Goal: Browse casually: Explore the website without a specific task or goal

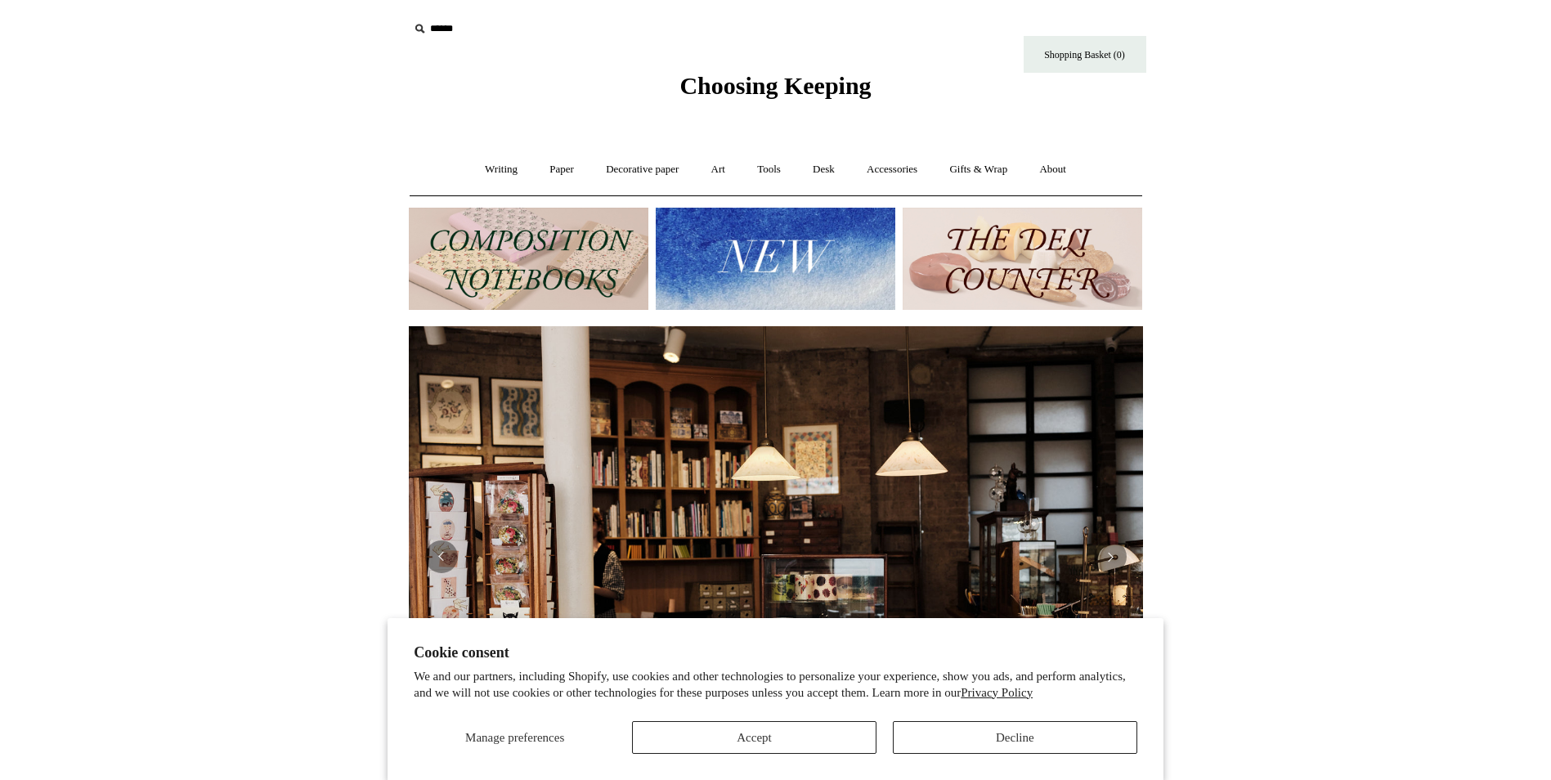
scroll to position [0, 1481]
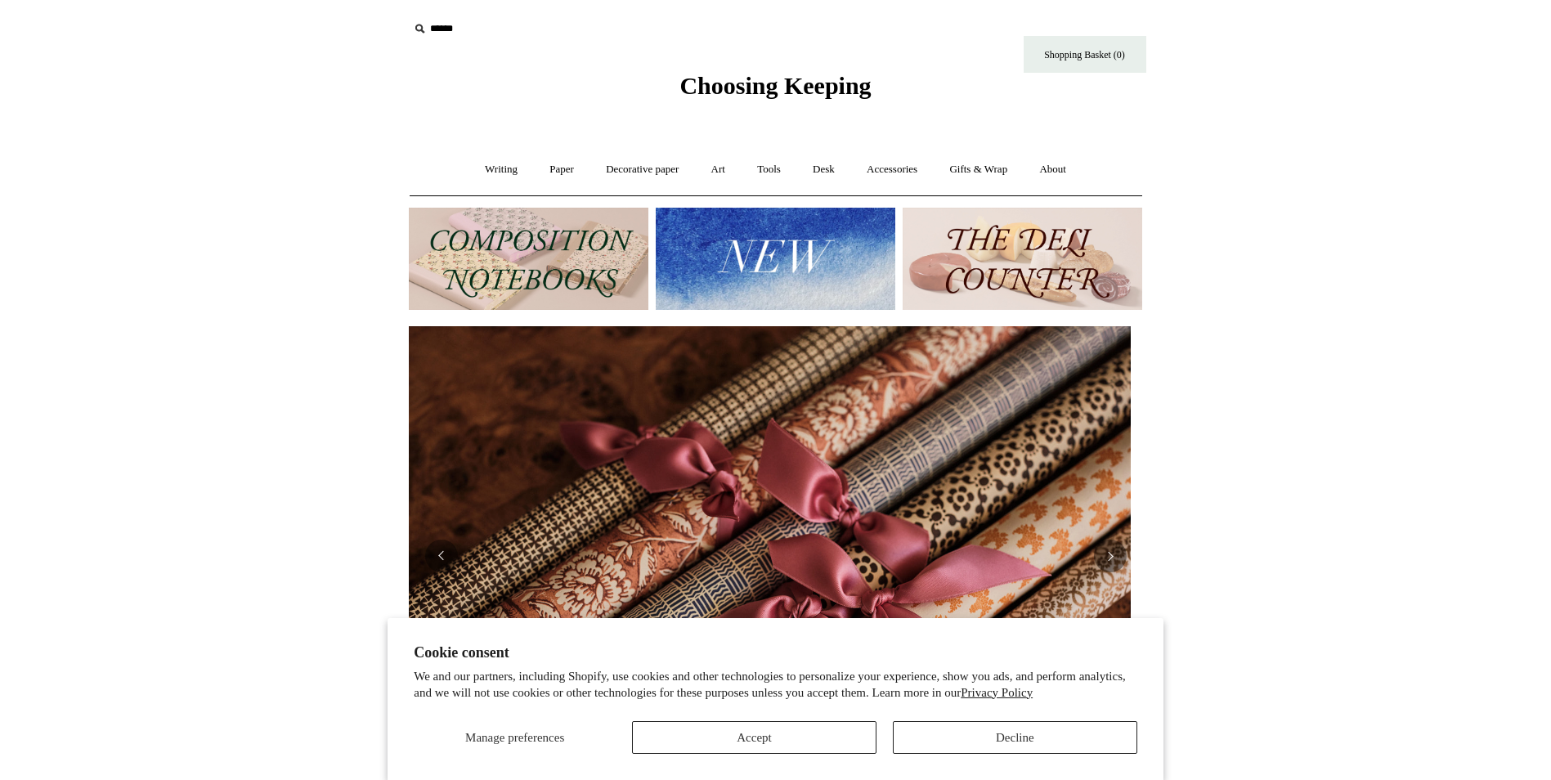
click at [612, 274] on img at bounding box center [529, 259] width 240 height 102
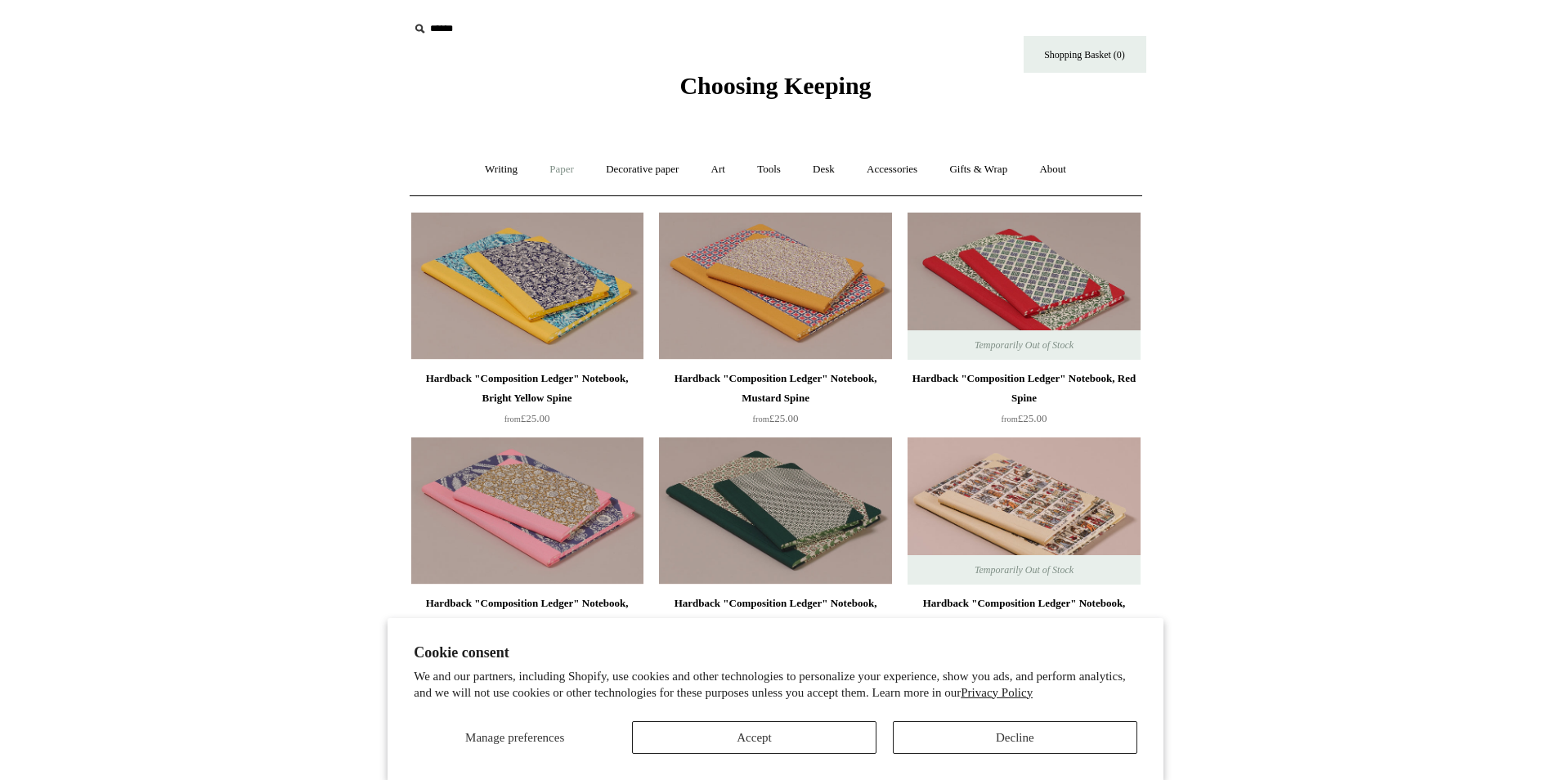
click at [555, 177] on link "Paper +" at bounding box center [562, 169] width 54 height 43
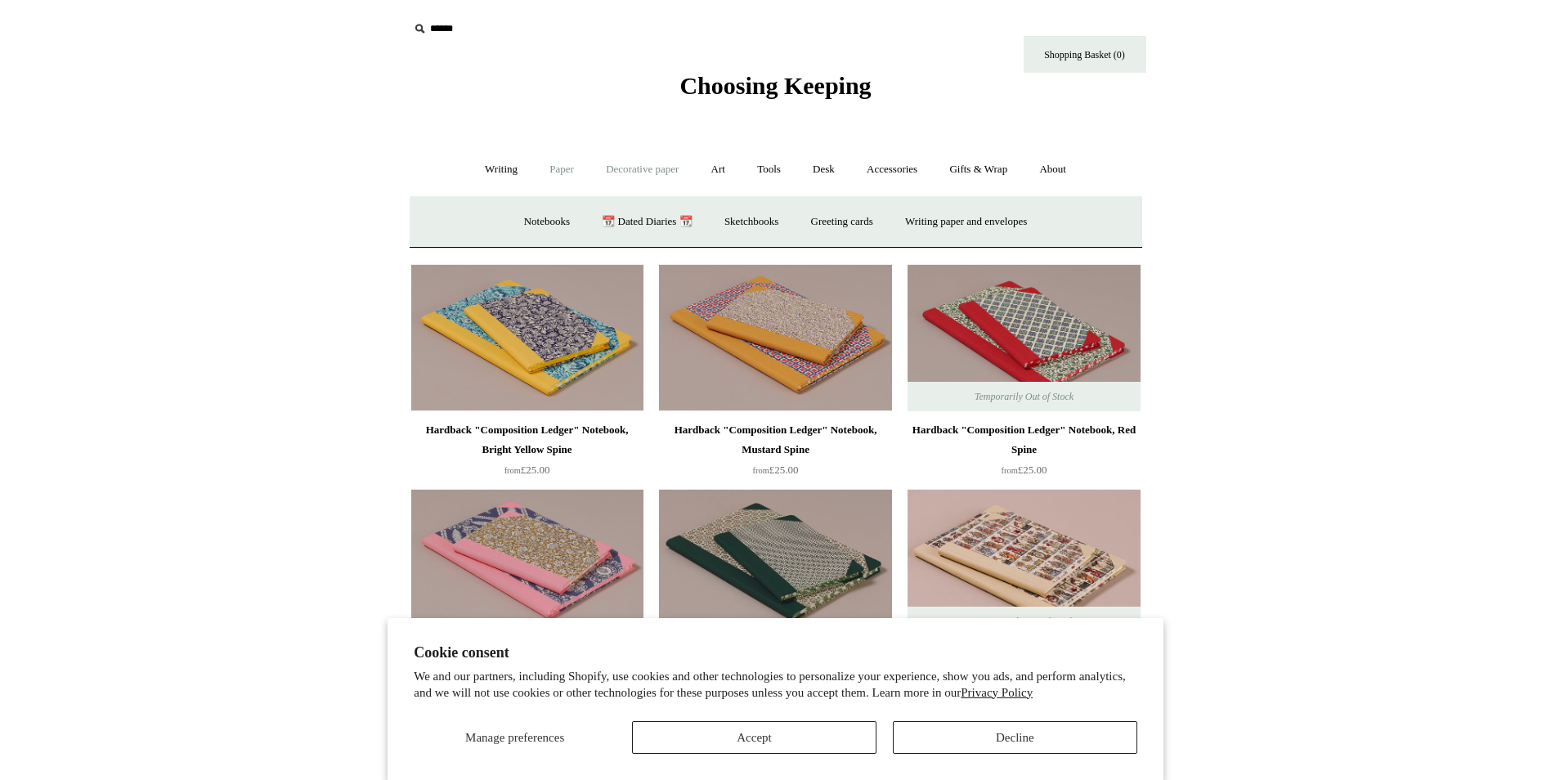
drag, startPoint x: 661, startPoint y: 171, endPoint x: 669, endPoint y: 169, distance: 8.3
click at [663, 170] on link "Decorative paper +" at bounding box center [642, 169] width 102 height 43
click at [728, 170] on link "Art +" at bounding box center [718, 169] width 43 height 43
click at [782, 178] on link "Tools +" at bounding box center [768, 169] width 53 height 43
click at [922, 174] on link "Accessories +" at bounding box center [892, 169] width 80 height 43
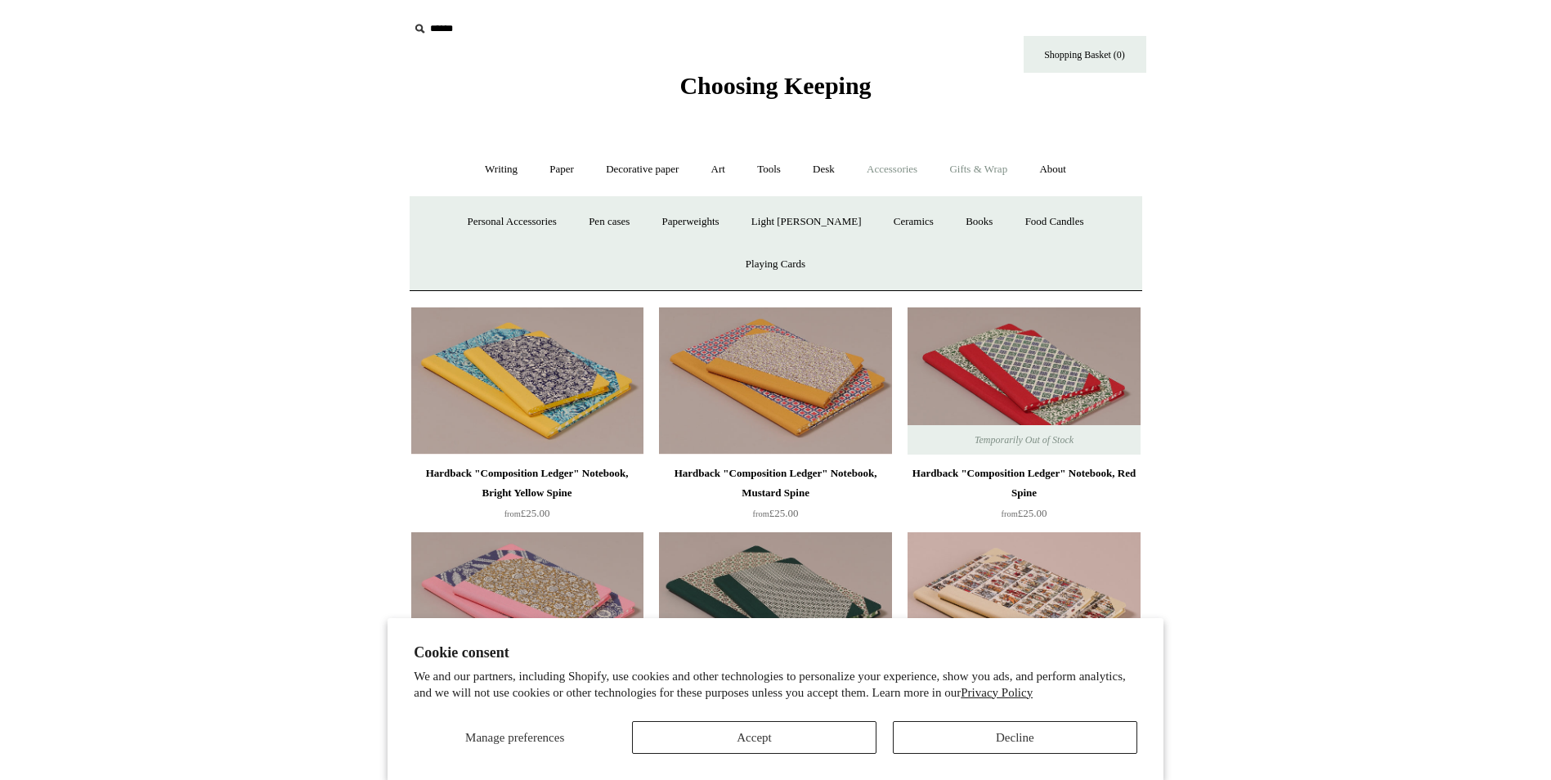
click at [993, 171] on link "Gifts & Wrap +" at bounding box center [978, 169] width 87 height 43
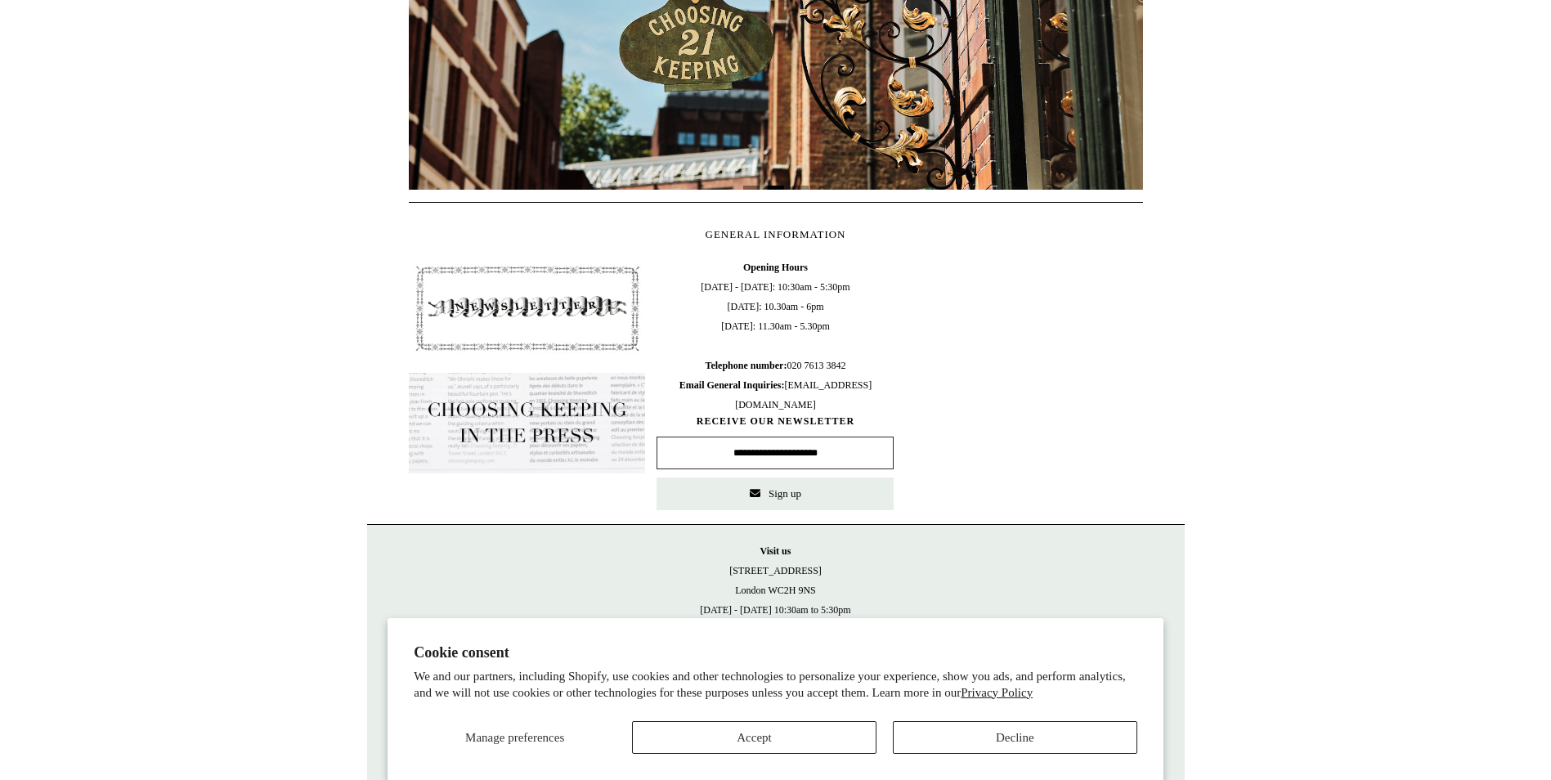
scroll to position [0, 1481]
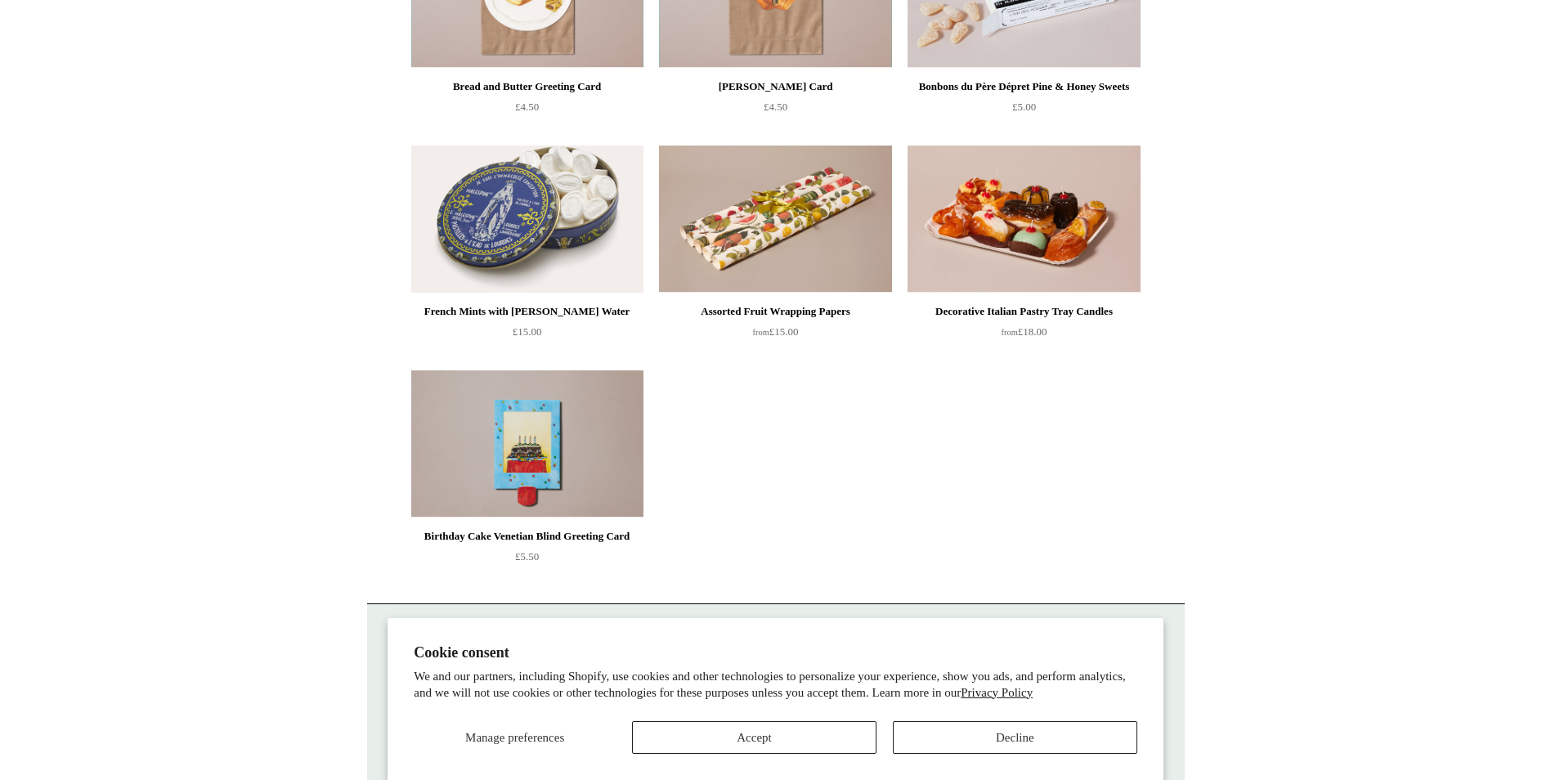
scroll to position [1271, 0]
